Goal: Communication & Community: Answer question/provide support

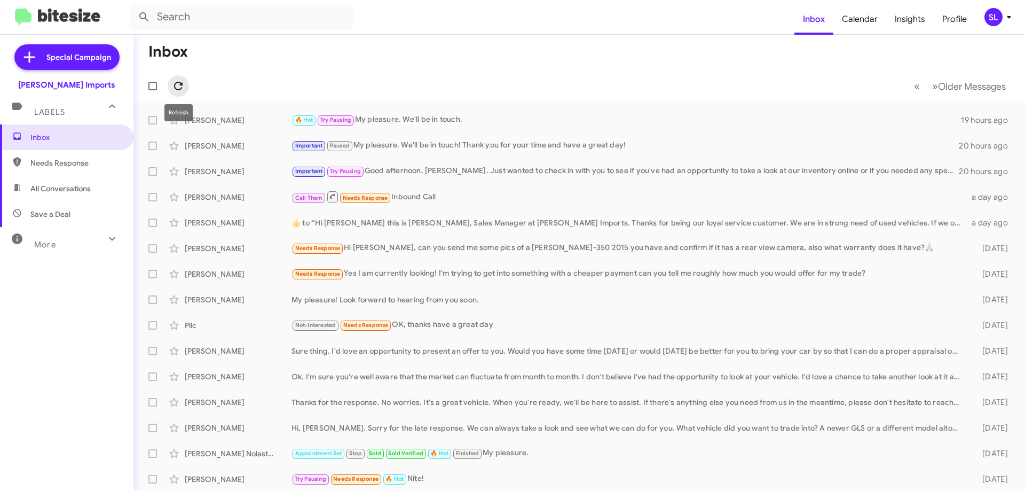
click at [183, 88] on icon at bounding box center [178, 86] width 13 height 13
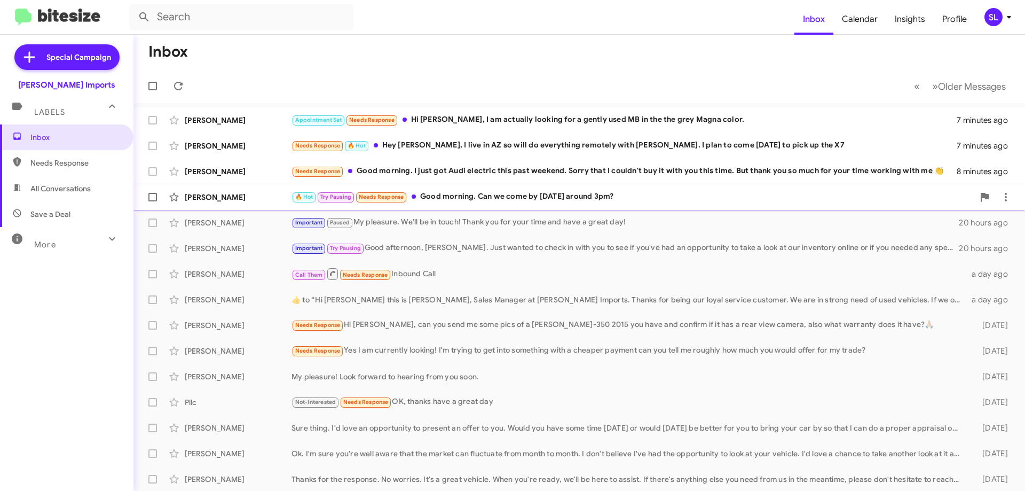
click at [643, 198] on div "🔥 Hot Try Pausing Needs Response Good morning. Can we come by [DATE] around 3pm?" at bounding box center [633, 197] width 682 height 12
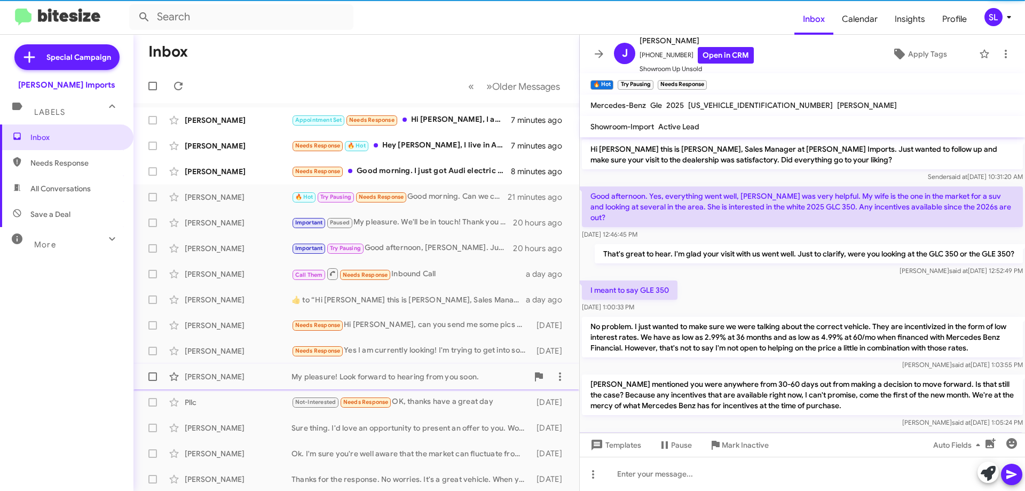
scroll to position [187, 0]
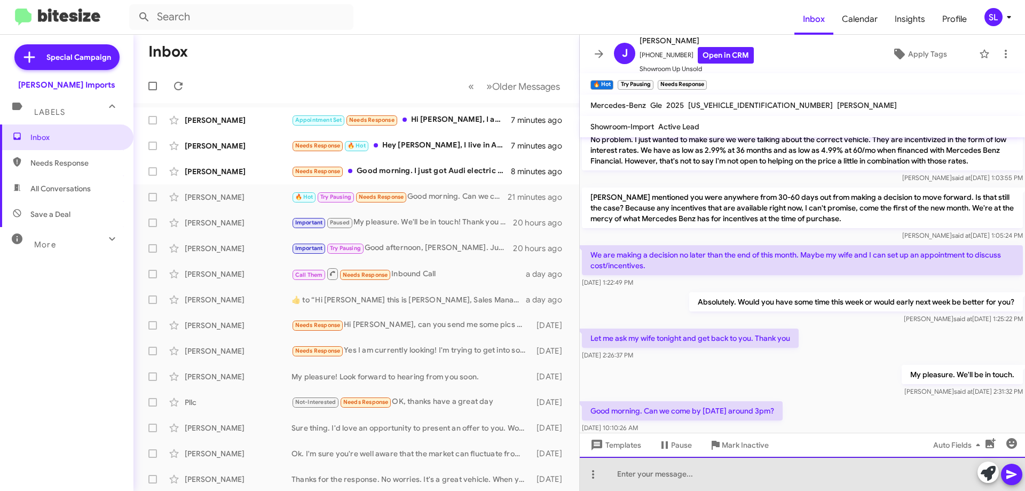
click at [735, 473] on div at bounding box center [802, 474] width 445 height 34
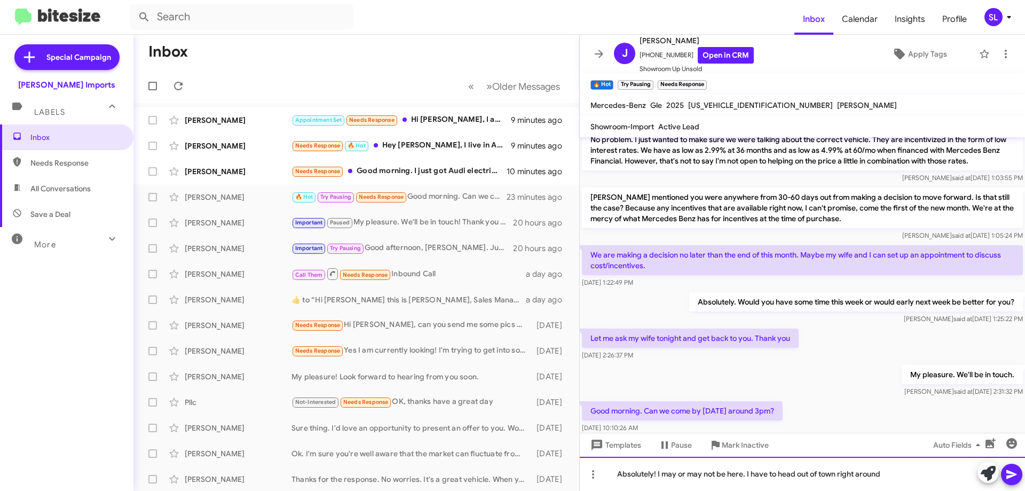
click at [889, 480] on div "Absolutely! I may or may not be here. I have to head out of town right around" at bounding box center [802, 474] width 445 height 34
click at [957, 473] on div "Absolutely! I may or may not be here. I have to head out of town right around t…" at bounding box center [802, 474] width 445 height 34
click at [958, 474] on div "Absolutely! I may or may not be here. I have to head out of town right around t…" at bounding box center [802, 474] width 445 height 34
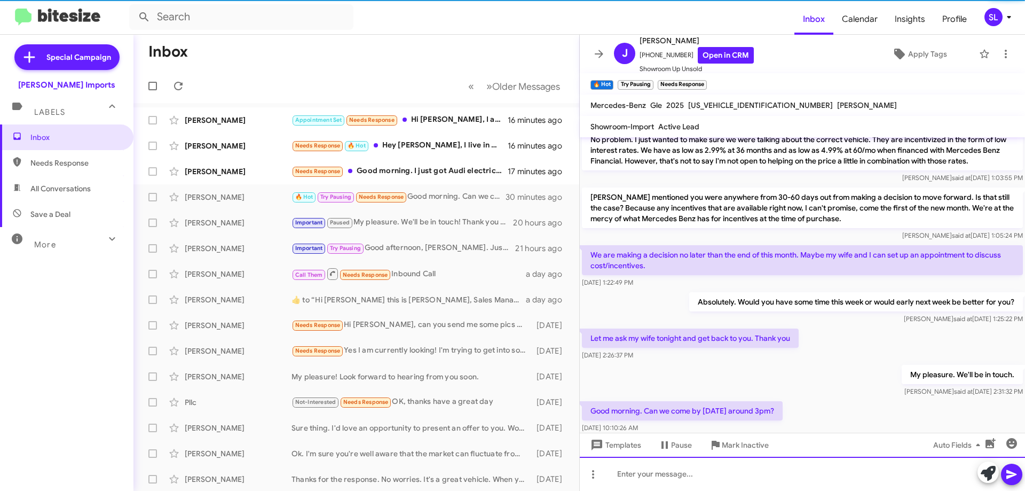
scroll to position [0, 0]
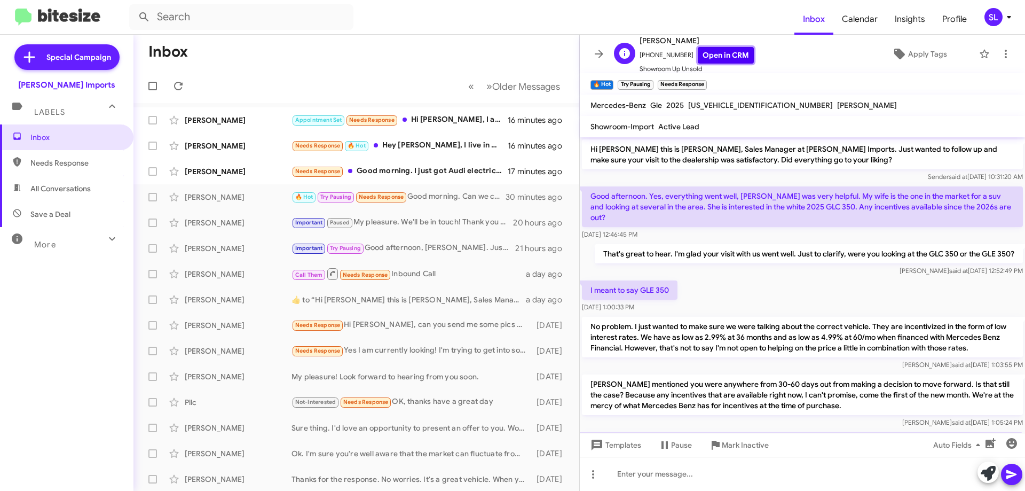
click at [730, 53] on link "Open in CRM" at bounding box center [726, 55] width 56 height 17
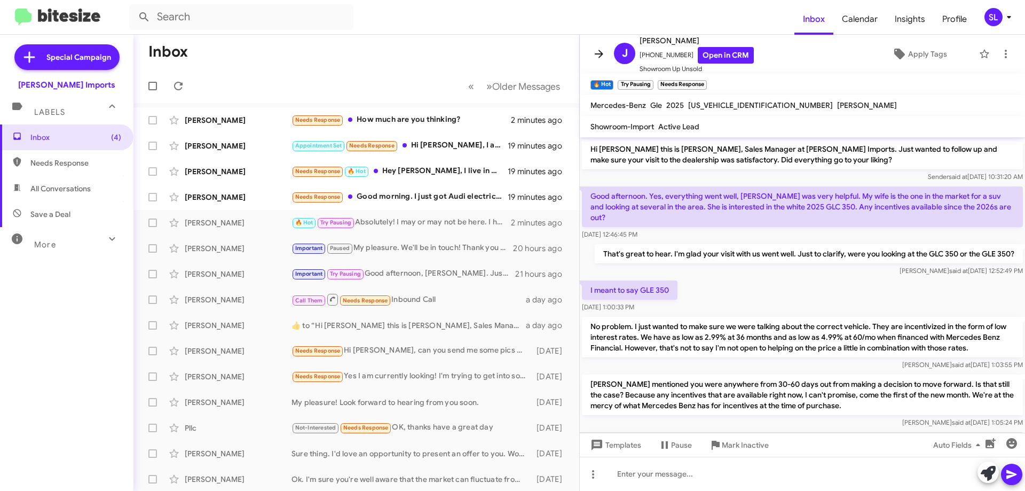
click at [603, 53] on icon at bounding box center [599, 54] width 13 height 13
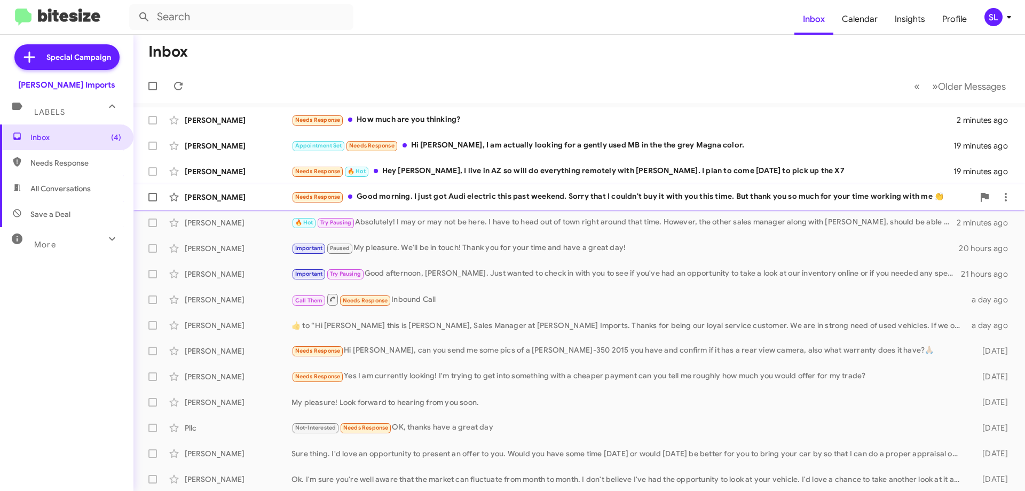
click at [538, 198] on div "Needs Response Good morning. I just got Audi electric this past weekend. Sorry …" at bounding box center [633, 197] width 682 height 12
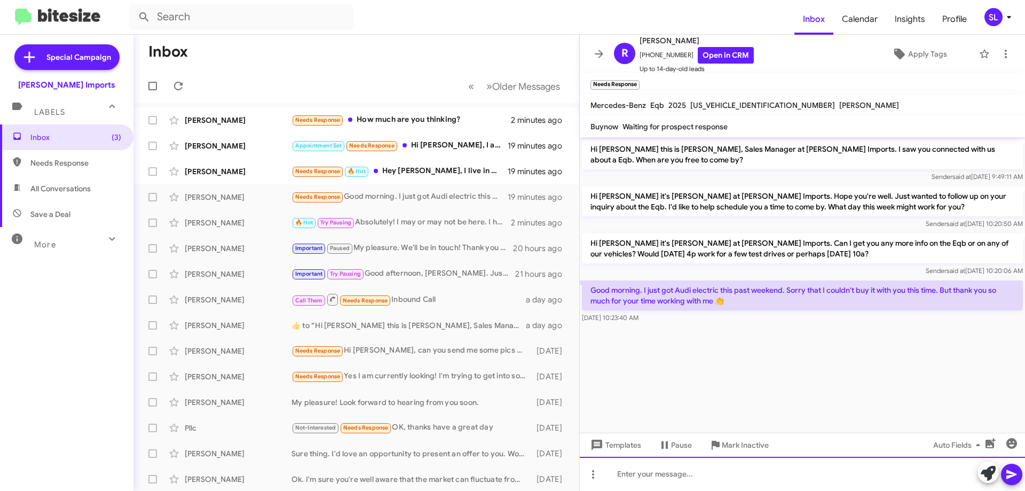
click at [717, 476] on div at bounding box center [802, 474] width 445 height 34
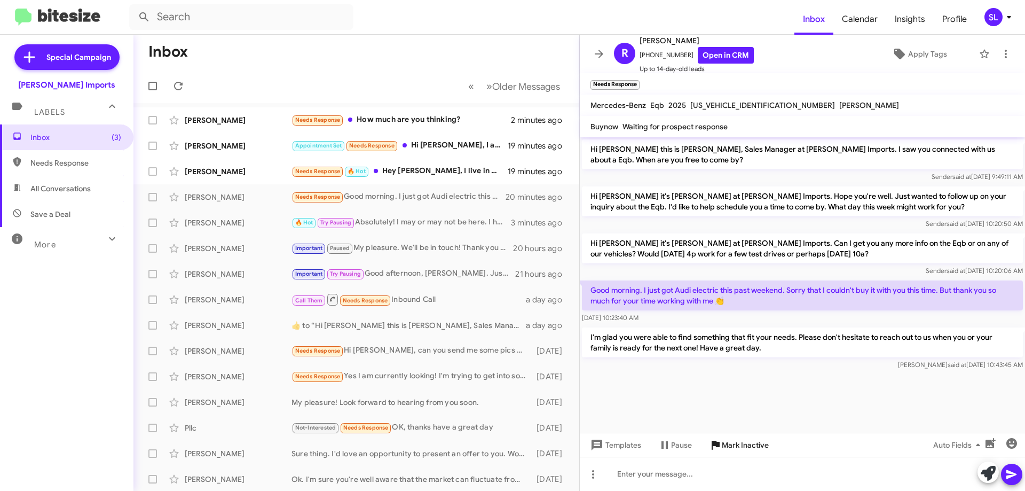
click at [750, 444] on span "Mark Inactive" at bounding box center [745, 444] width 47 height 19
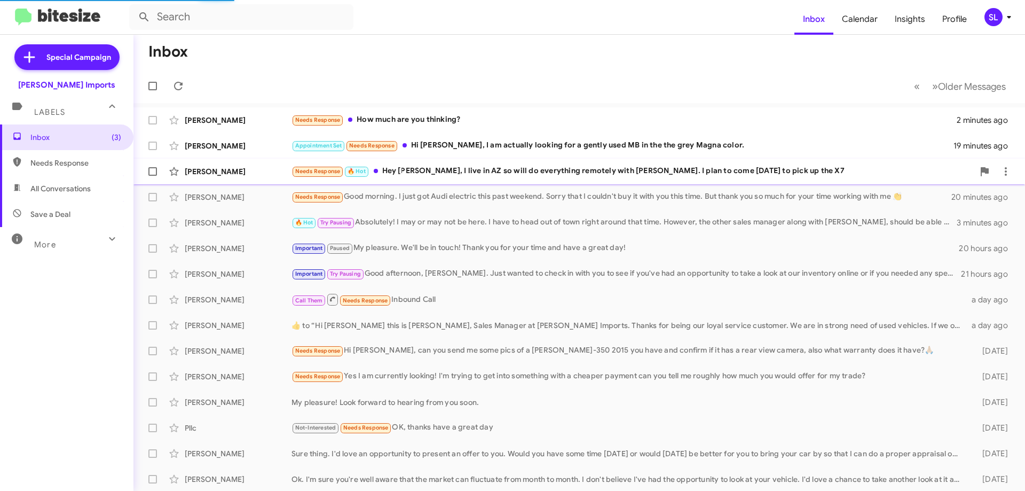
click at [485, 169] on div "Needs Response 🔥 Hot Hey [PERSON_NAME], I live in AZ so will do everything remo…" at bounding box center [633, 171] width 682 height 12
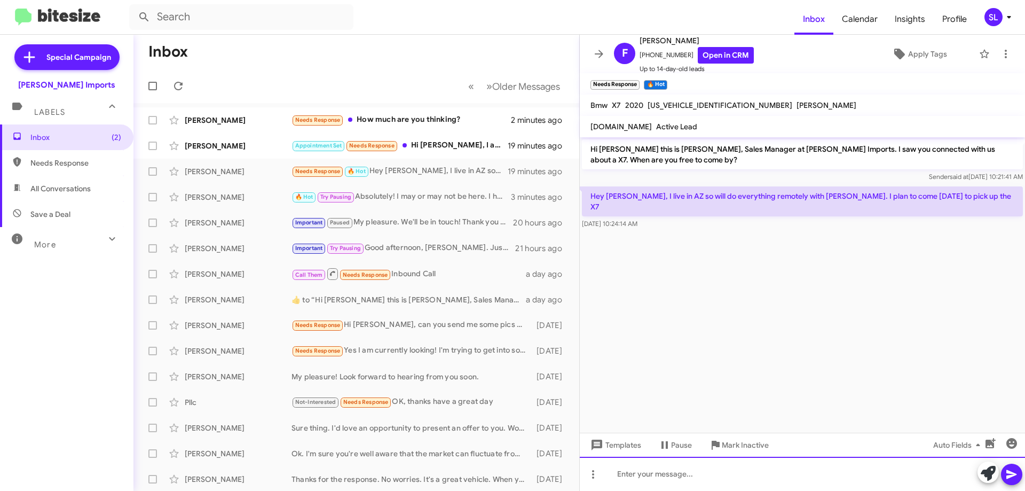
click at [706, 474] on div at bounding box center [802, 474] width 445 height 34
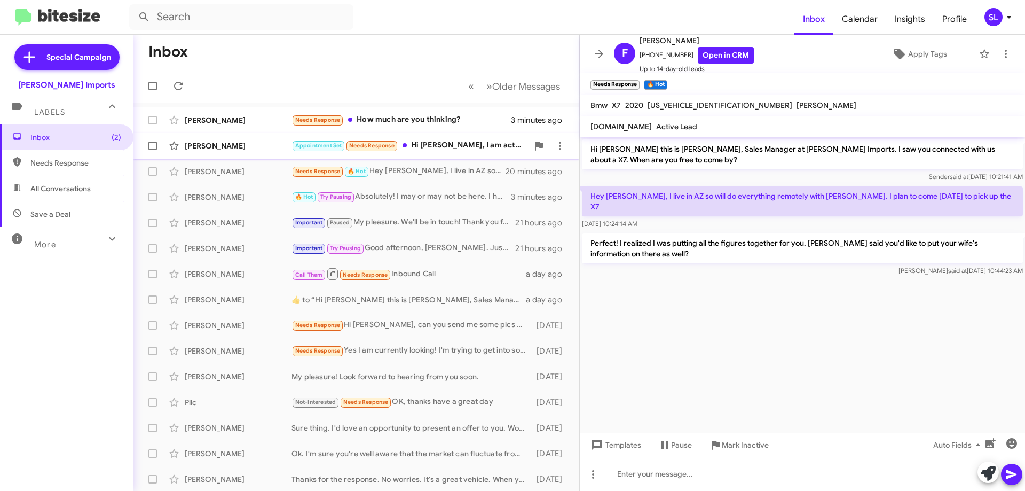
click at [425, 144] on div "Appointment Set Needs Response Hi [PERSON_NAME], I am actually looking for a ge…" at bounding box center [410, 145] width 237 height 12
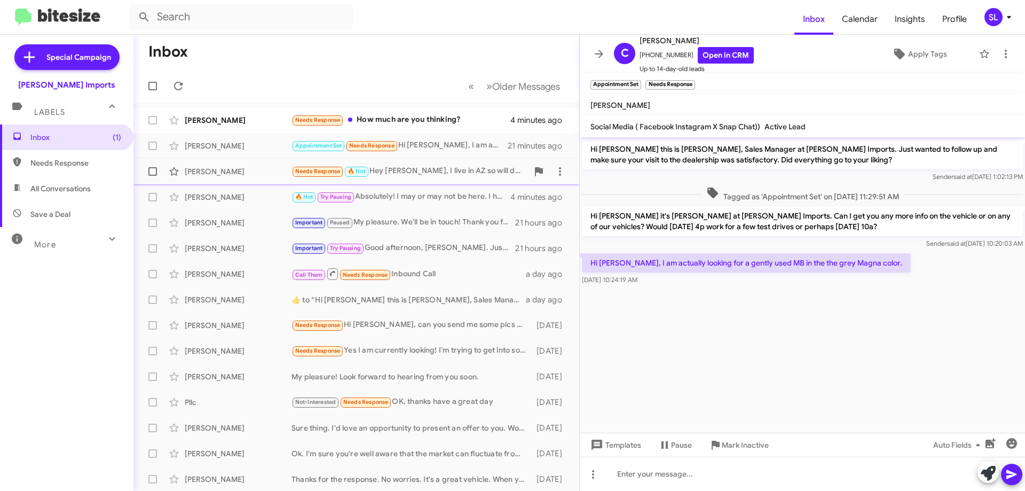
click at [436, 176] on div "Needs Response 🔥 Hot Hey [PERSON_NAME], I live in AZ so will do everything remo…" at bounding box center [410, 171] width 237 height 12
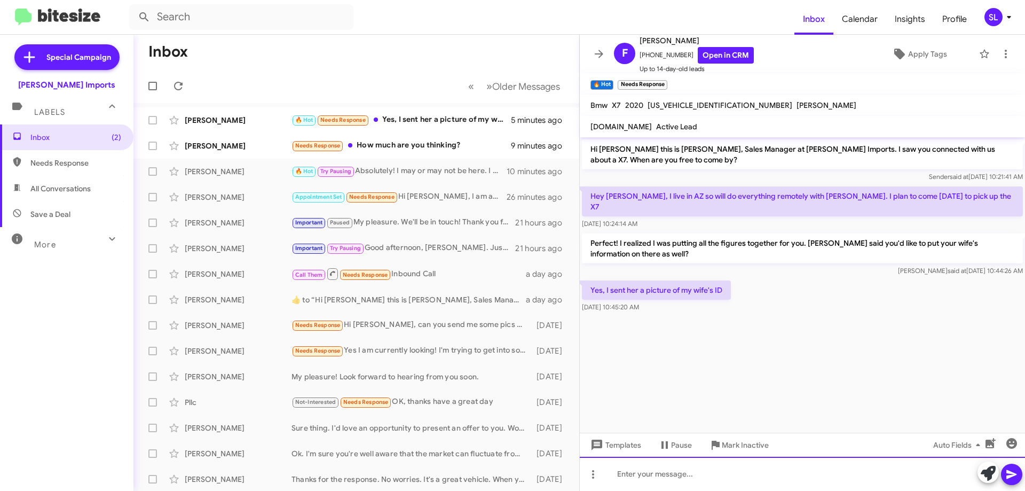
click at [739, 478] on div at bounding box center [802, 474] width 445 height 34
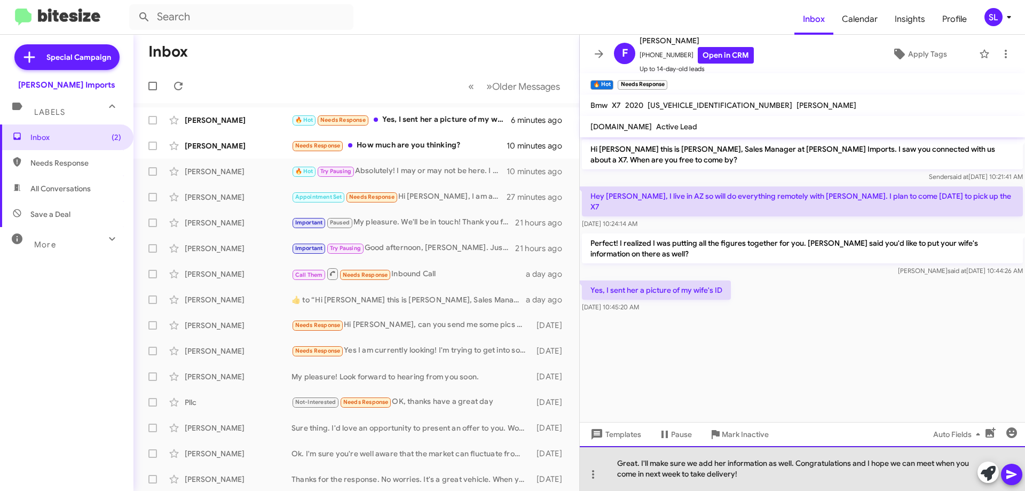
drag, startPoint x: 897, startPoint y: 460, endPoint x: 916, endPoint y: 439, distance: 28.3
click at [899, 460] on div "Great. I'll make sure we add her information as well. Congratulations and I hop…" at bounding box center [802, 468] width 445 height 45
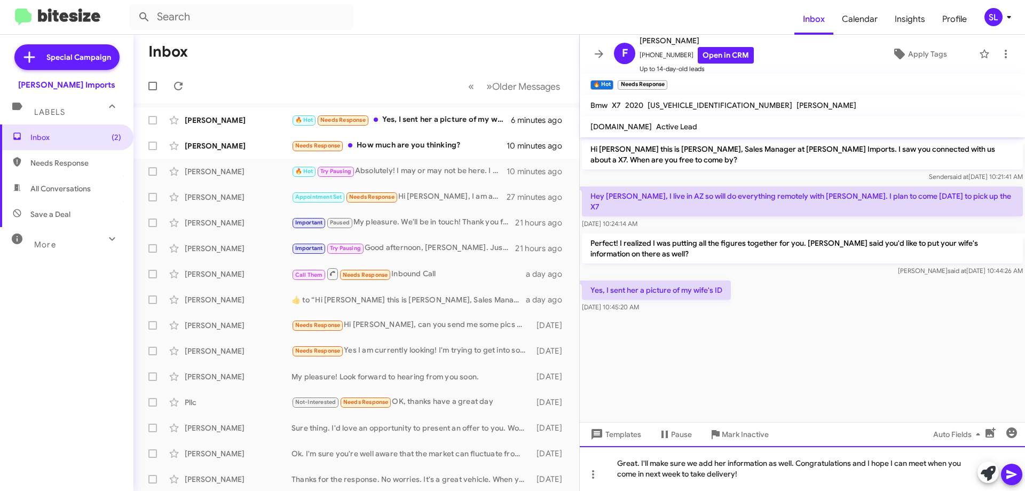
click at [758, 472] on div "Great. I'll make sure we add her information as well. Congratulations and I hop…" at bounding box center [802, 468] width 445 height 45
click at [1016, 474] on icon at bounding box center [1012, 474] width 10 height 9
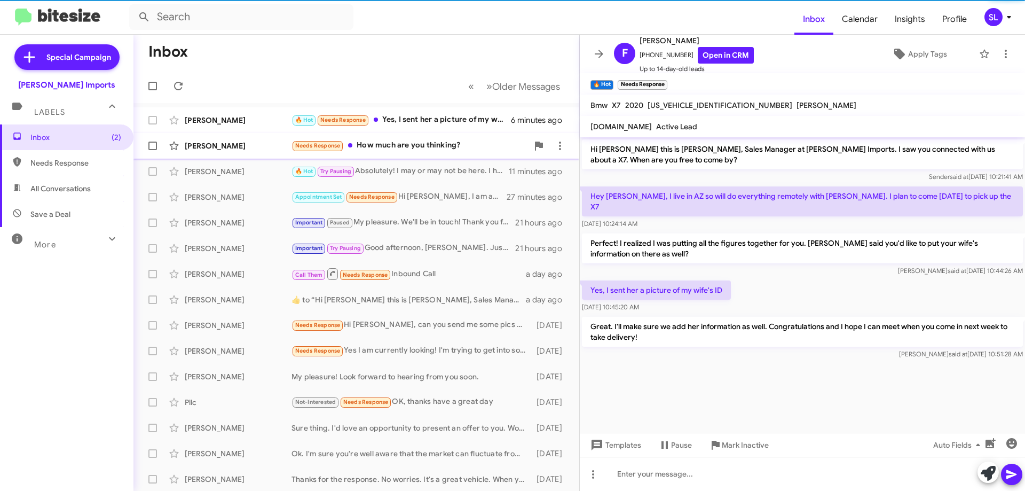
click at [412, 140] on div "Needs Response How much are you thinking?" at bounding box center [410, 145] width 237 height 12
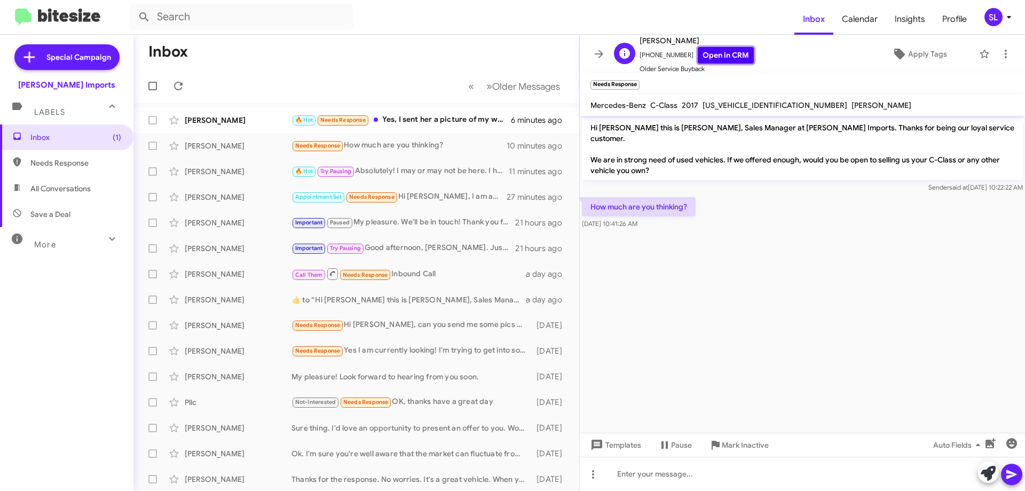
click at [713, 57] on link "Open in CRM" at bounding box center [726, 55] width 56 height 17
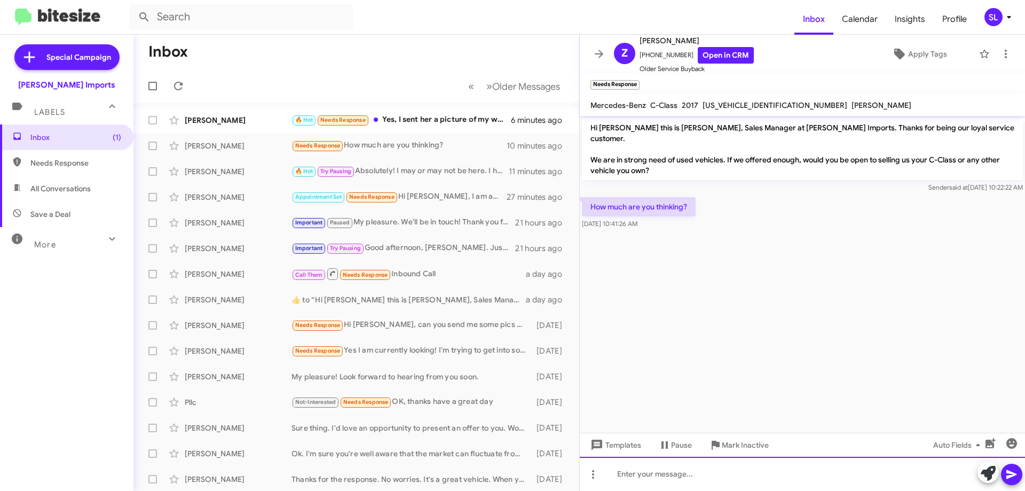
click at [651, 474] on div at bounding box center [802, 474] width 445 height 34
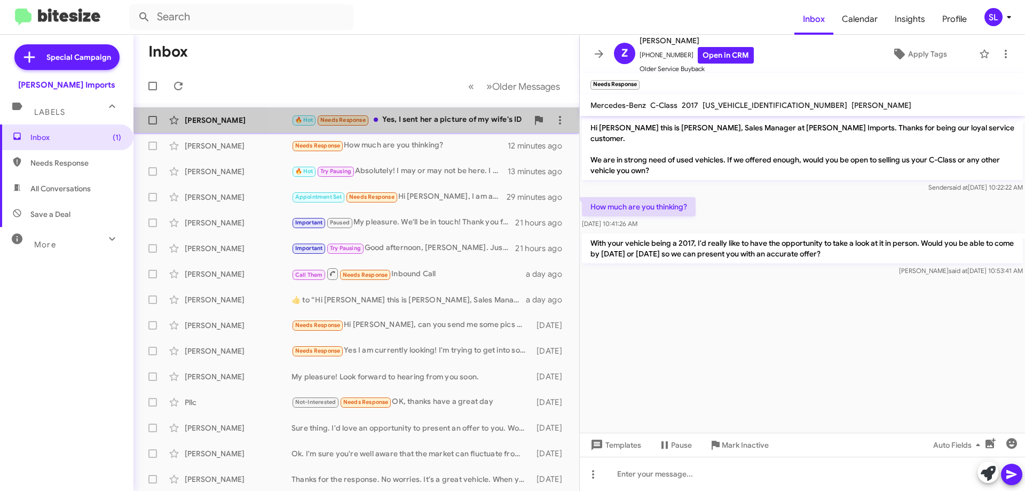
click at [464, 124] on div "🔥 Hot Needs Response Yes, I sent her a picture of my wife's ID" at bounding box center [410, 120] width 237 height 12
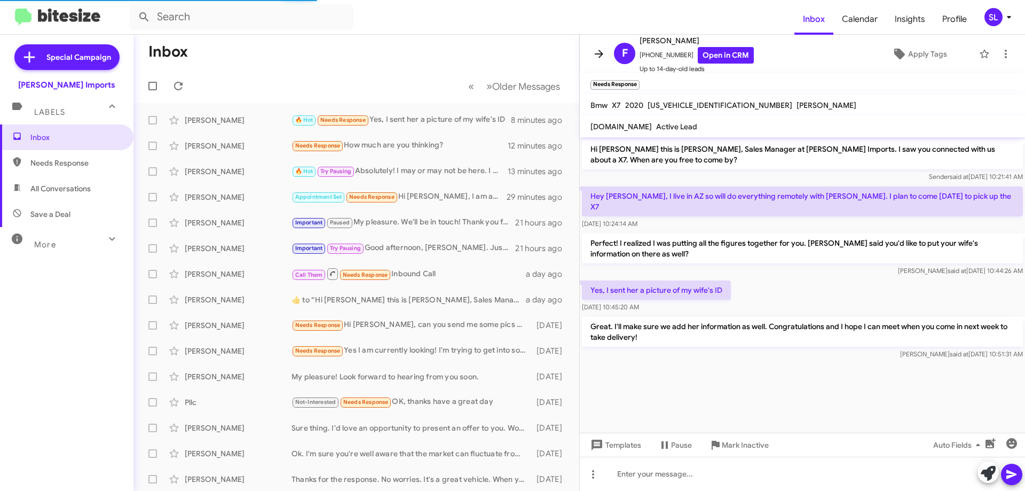
click at [594, 54] on icon at bounding box center [599, 54] width 13 height 13
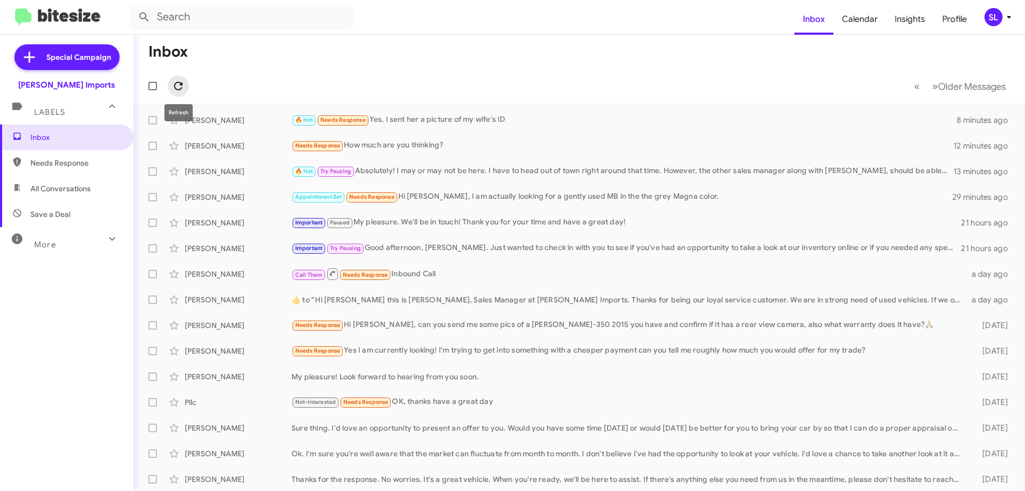
click at [188, 91] on span at bounding box center [178, 86] width 21 height 13
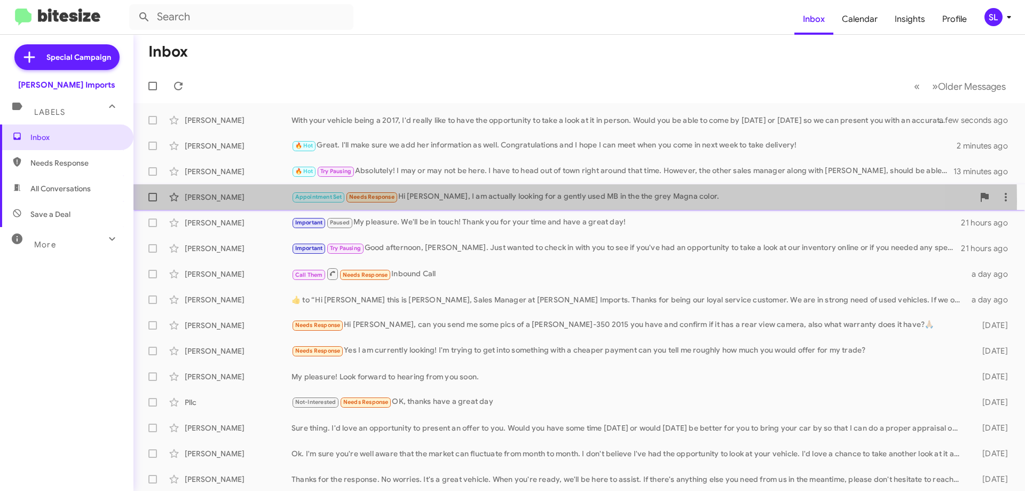
click at [438, 201] on div "Appointment Set Needs Response Hi [PERSON_NAME], I am actually looking for a ge…" at bounding box center [633, 197] width 682 height 12
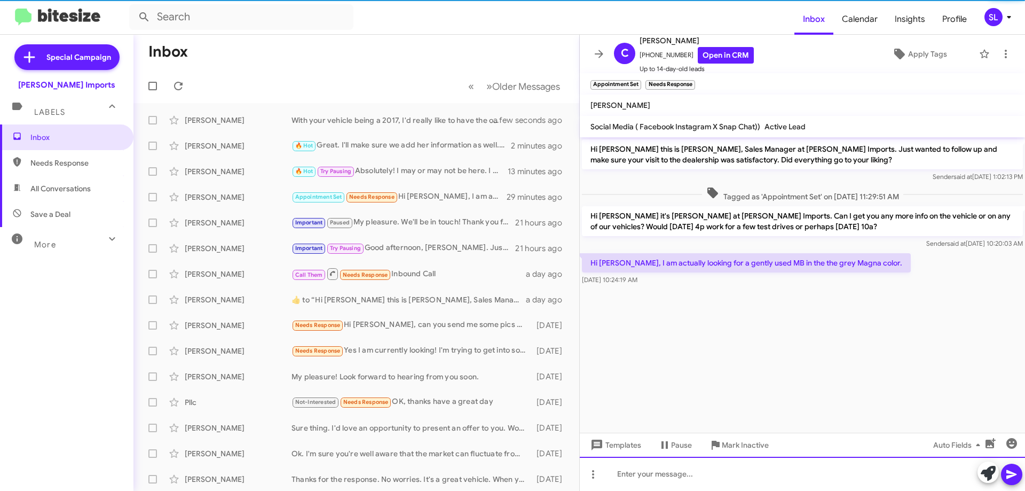
click at [710, 477] on div at bounding box center [802, 474] width 445 height 34
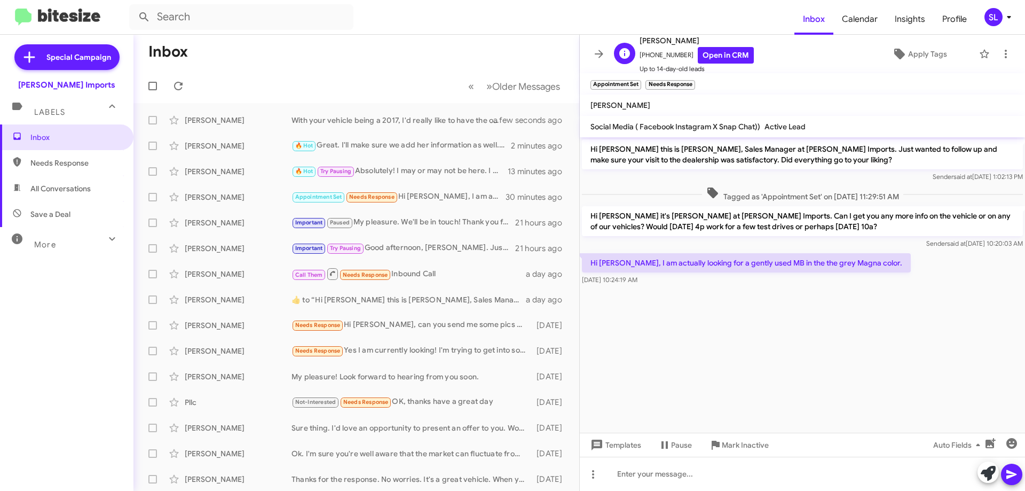
click at [729, 64] on span "Up to 14-day-old leads" at bounding box center [697, 69] width 114 height 11
click at [730, 52] on link "Open in CRM" at bounding box center [726, 55] width 56 height 17
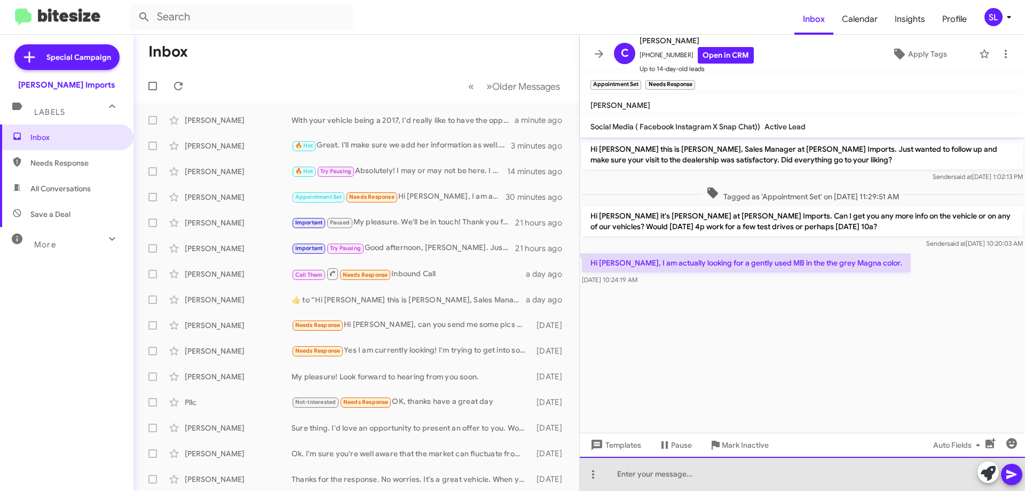
click at [677, 469] on div at bounding box center [802, 474] width 445 height 34
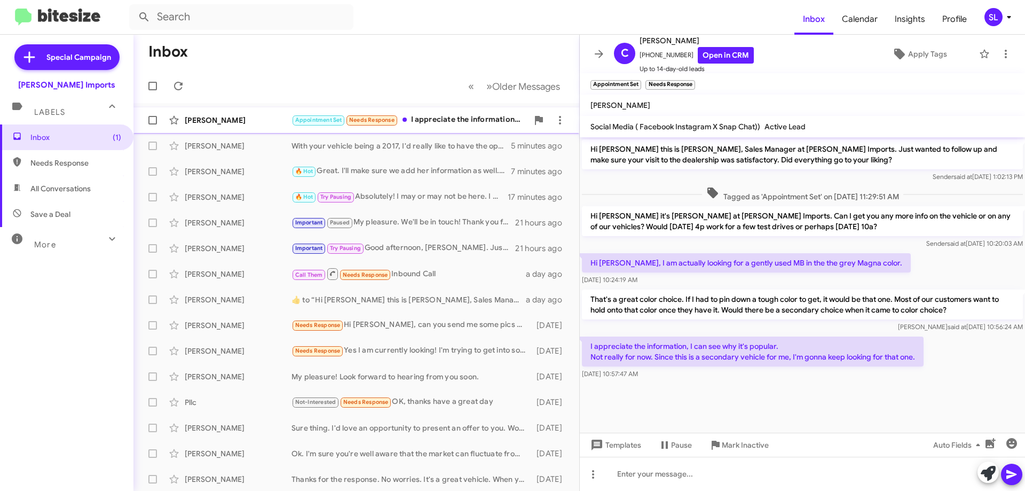
click at [439, 124] on div "Appointment Set Needs Response I appreciate the information, I can see why it's…" at bounding box center [410, 120] width 237 height 12
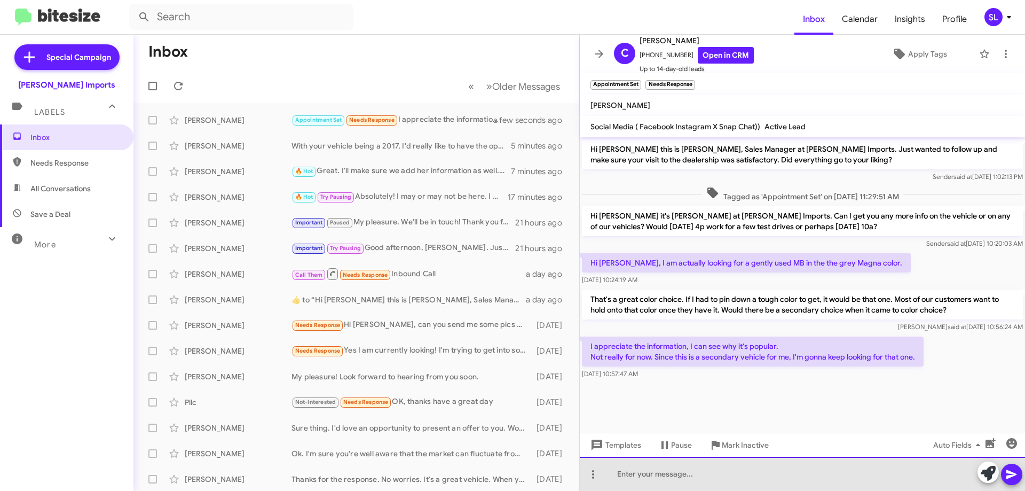
click at [711, 480] on div at bounding box center [802, 474] width 445 height 34
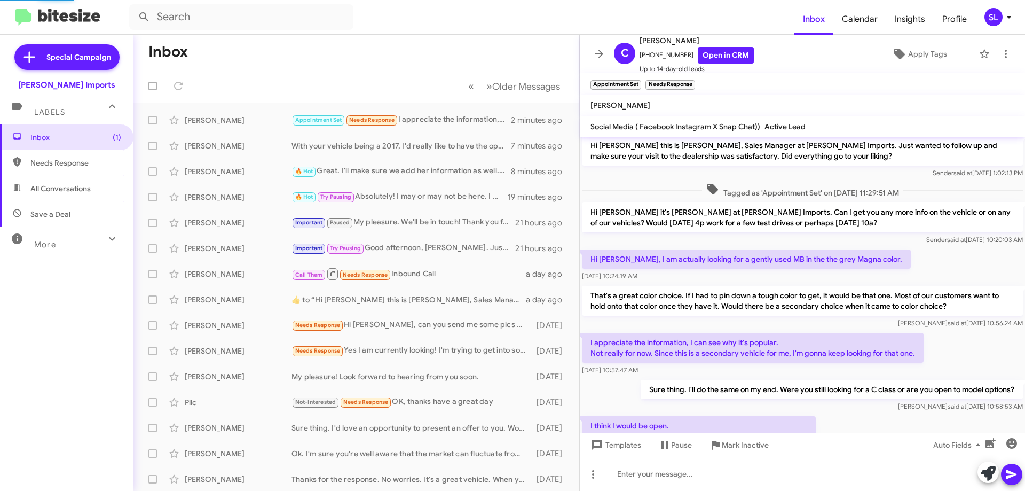
scroll to position [75, 0]
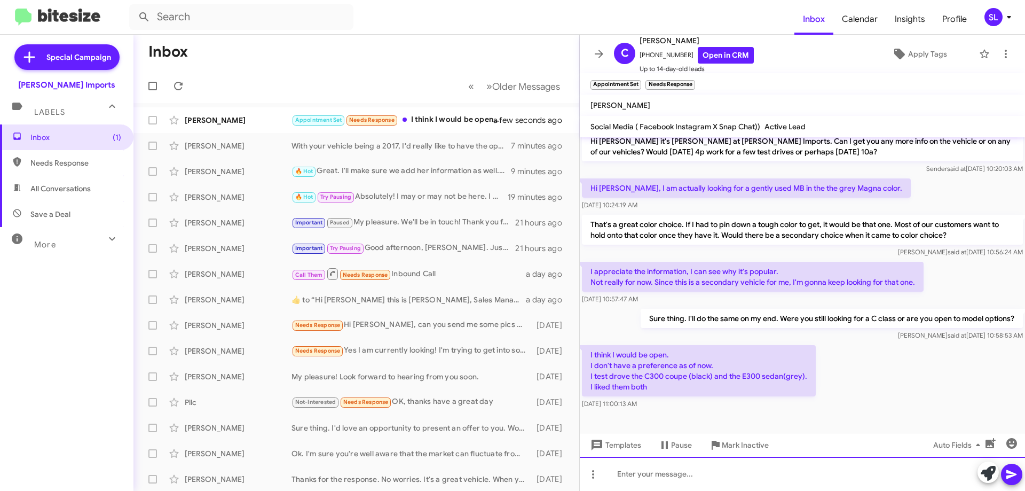
click at [684, 478] on div at bounding box center [802, 474] width 445 height 34
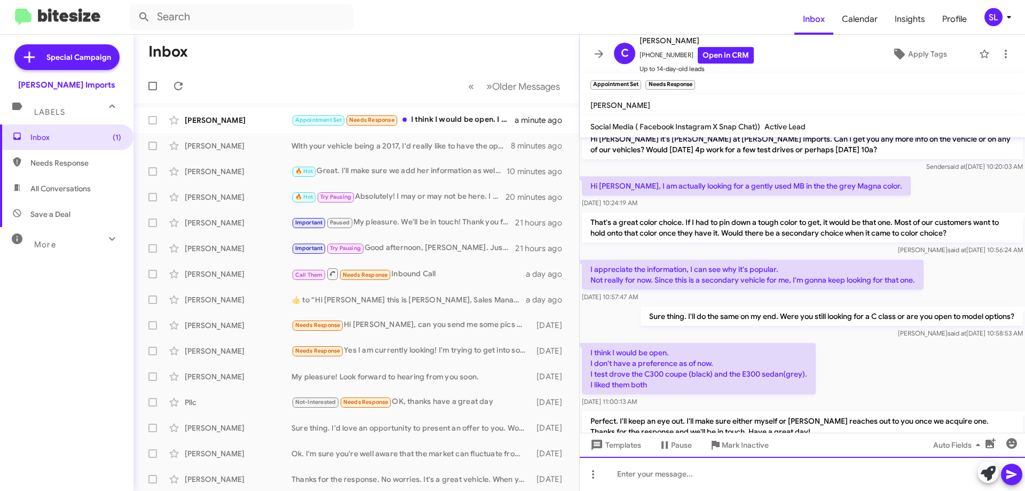
scroll to position [124, 0]
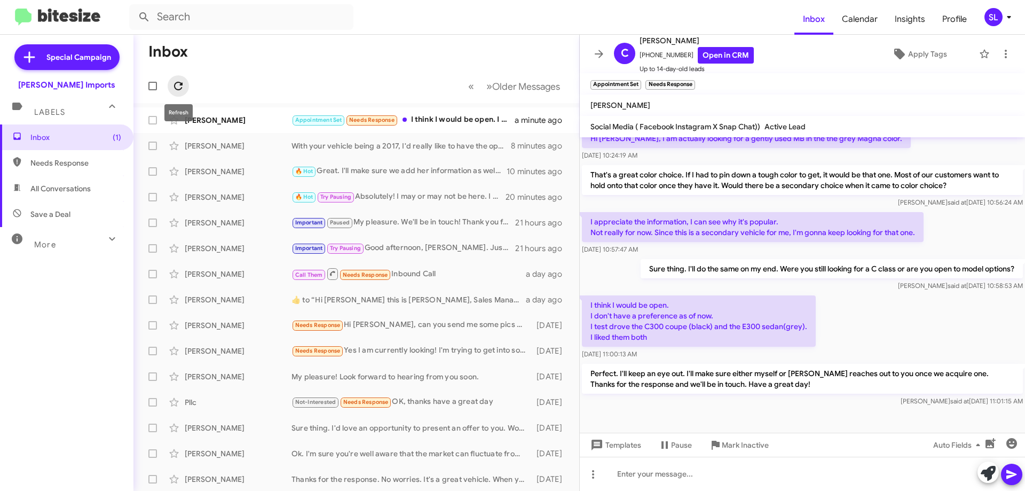
click at [184, 91] on icon at bounding box center [178, 86] width 13 height 13
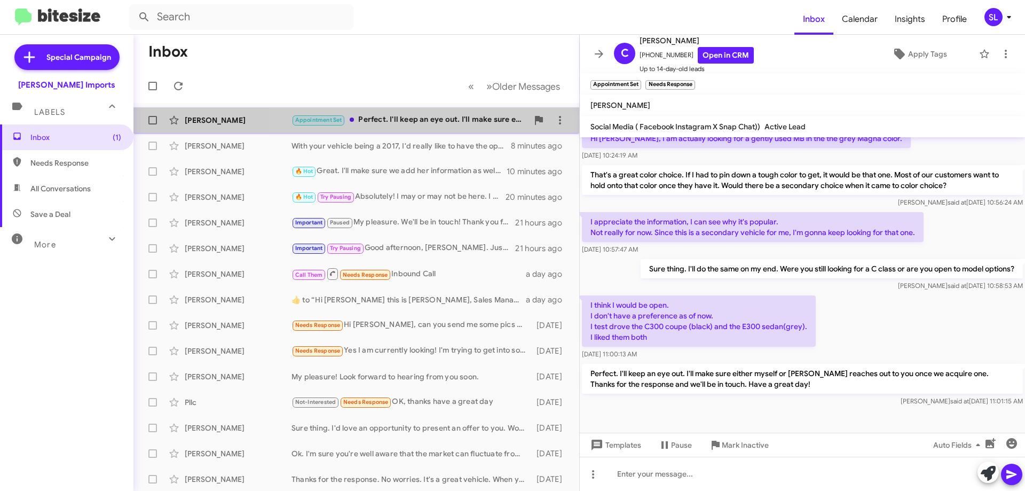
click at [447, 127] on div "[PERSON_NAME] Appointment Set Perfect. I'll keep an eye out. I'll make sure eit…" at bounding box center [356, 119] width 429 height 21
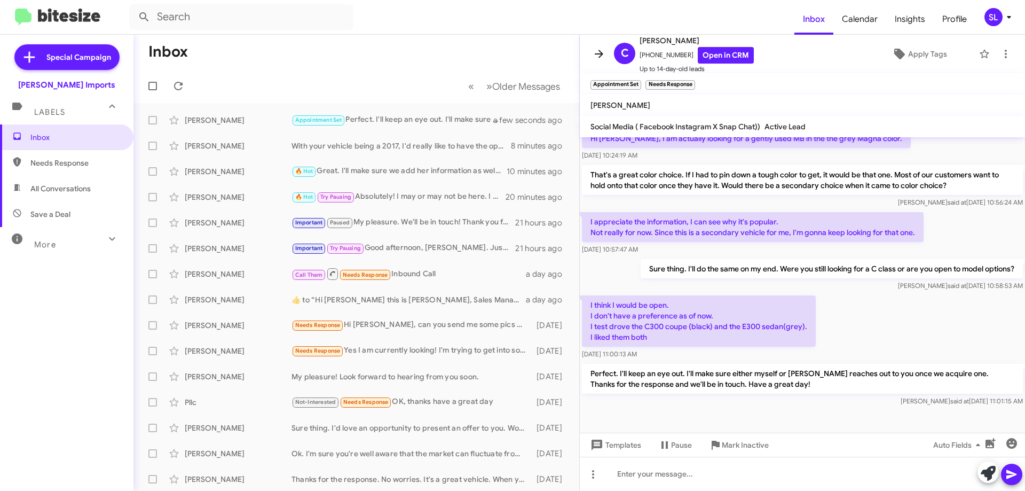
click at [602, 54] on icon at bounding box center [599, 54] width 9 height 8
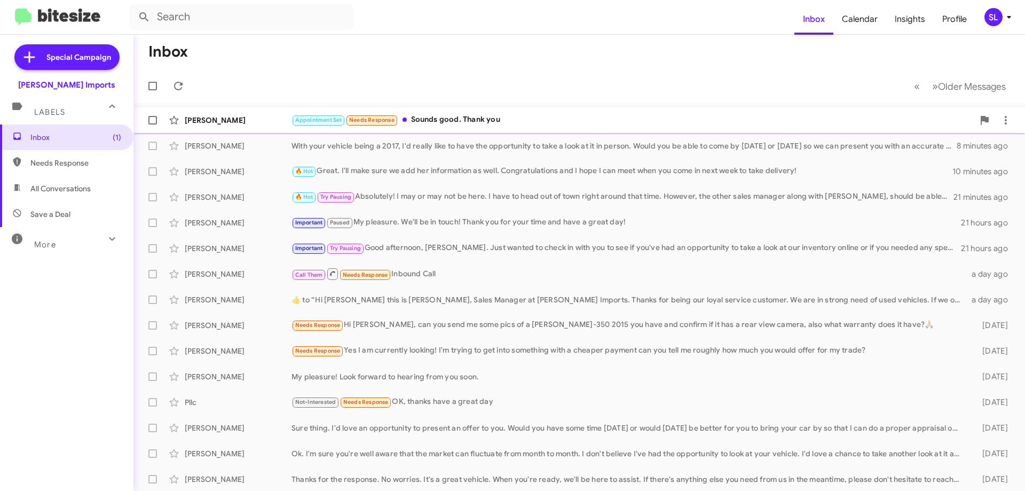
click at [535, 123] on div "Appointment Set Needs Response Sounds good. Thank you" at bounding box center [633, 120] width 682 height 12
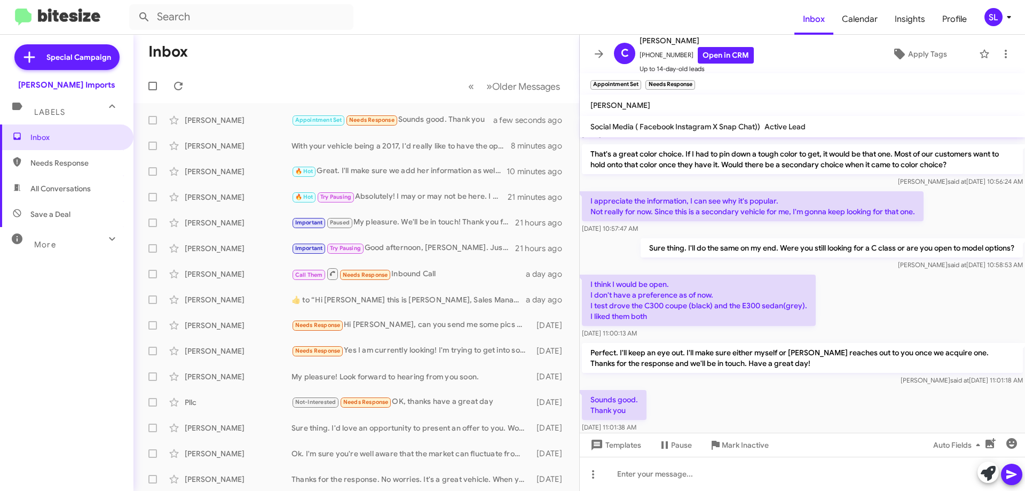
scroll to position [174, 0]
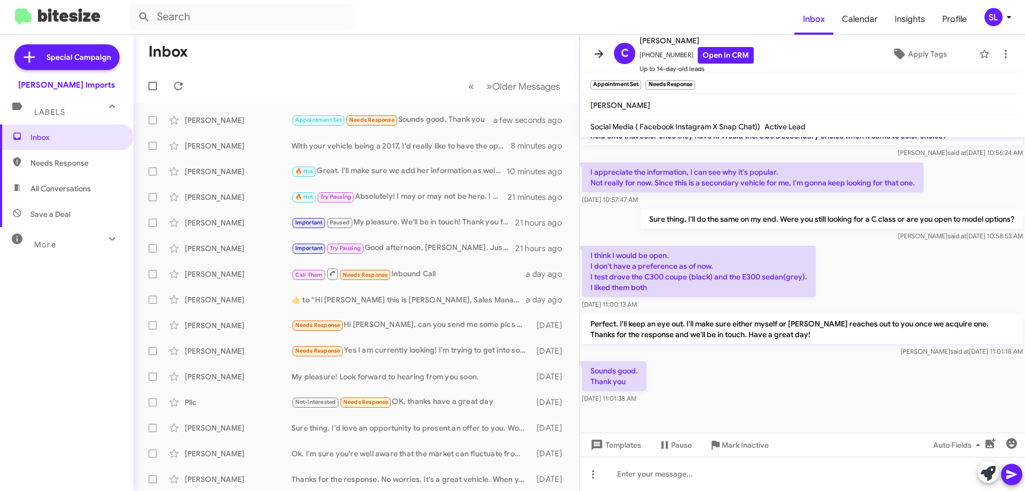
click at [603, 50] on icon at bounding box center [599, 54] width 13 height 13
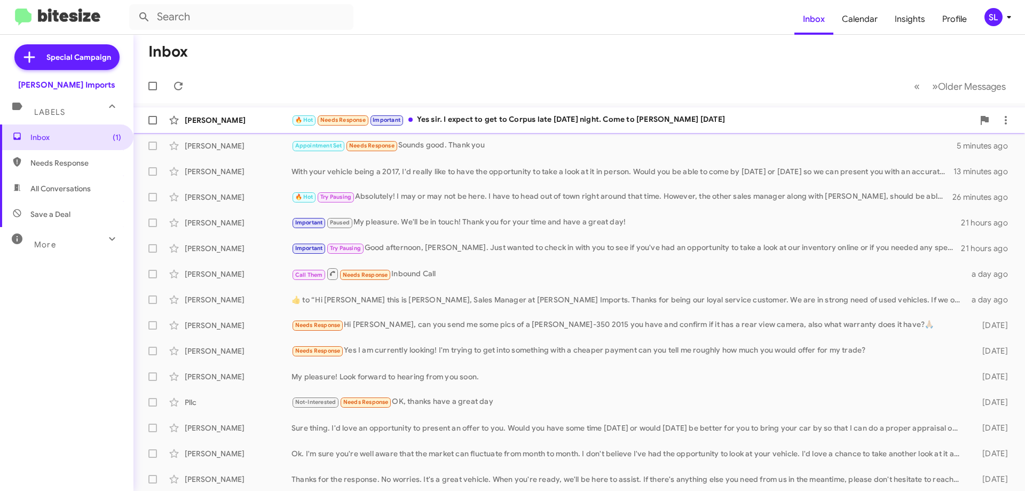
click at [512, 121] on div "🔥 Hot Needs Response Important Yes sir. I expect to get to Corpus late [DATE] n…" at bounding box center [633, 120] width 682 height 12
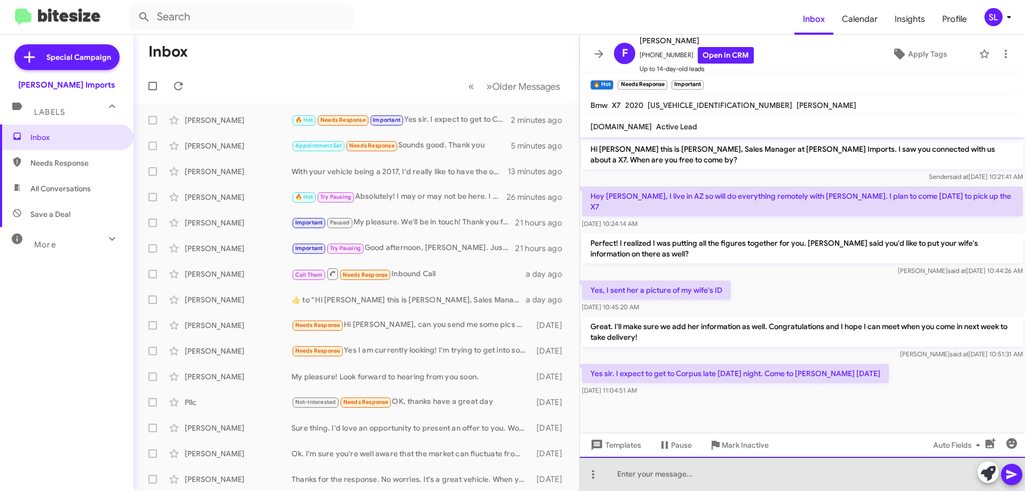
click at [692, 474] on div at bounding box center [802, 474] width 445 height 34
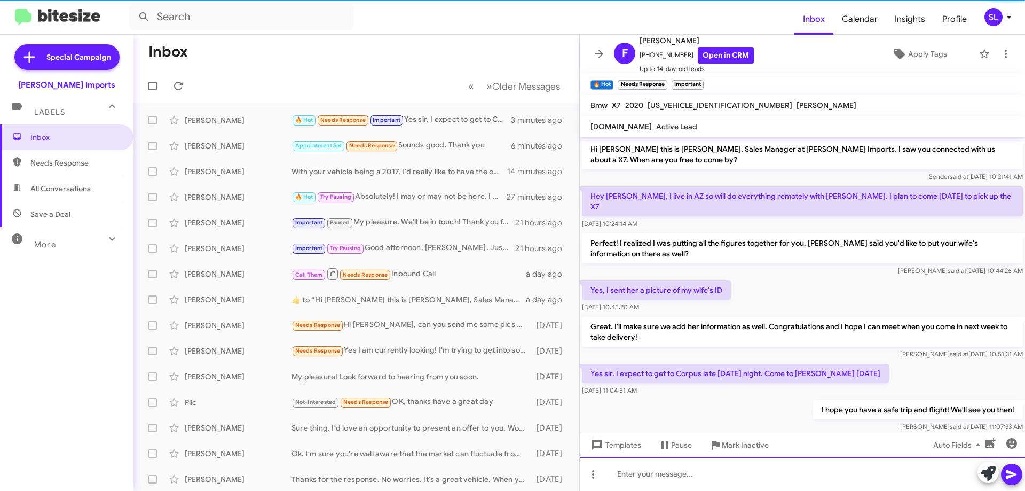
scroll to position [10, 0]
